Goal: Task Accomplishment & Management: Use online tool/utility

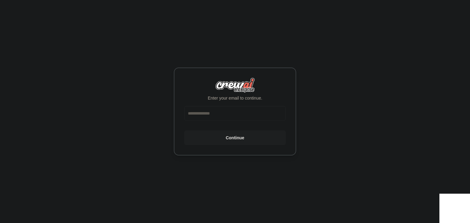
click at [235, 110] on input "email" at bounding box center [235, 113] width 102 height 15
type input "*"
type input "**********"
click at [234, 143] on button "Continue" at bounding box center [235, 138] width 102 height 15
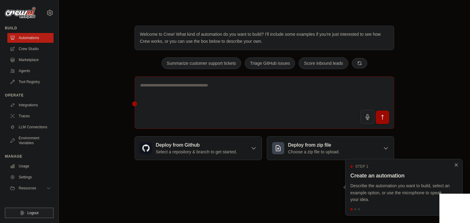
click at [456, 165] on icon "Close walkthrough" at bounding box center [456, 165] width 3 height 3
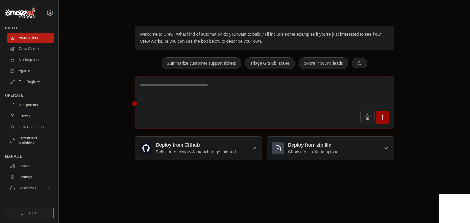
click at [106, 118] on div "Welcome to Crew! What kind of automation do you want to build? I'll include som…" at bounding box center [265, 93] width 392 height 154
click at [32, 71] on link "Agents" at bounding box center [31, 71] width 46 height 10
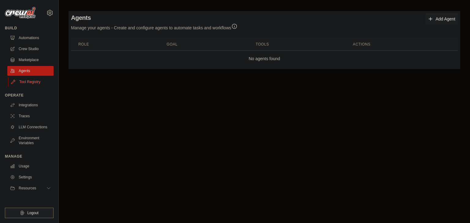
click at [33, 80] on link "Tool Registry" at bounding box center [31, 82] width 46 height 10
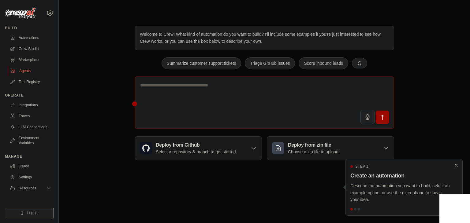
click at [27, 70] on link "Agents" at bounding box center [31, 71] width 46 height 10
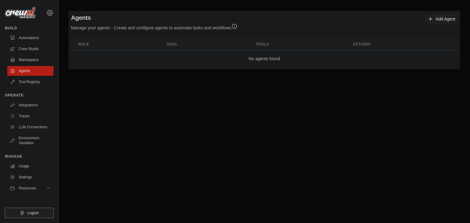
click at [49, 15] on icon at bounding box center [50, 12] width 6 height 5
click at [78, 102] on body "leeiubba@gmail.com Settings Build Automations Crew Studio" at bounding box center [235, 111] width 470 height 223
click at [23, 85] on link "Tool Registry" at bounding box center [31, 82] width 46 height 10
